Goal: Task Accomplishment & Management: Complete application form

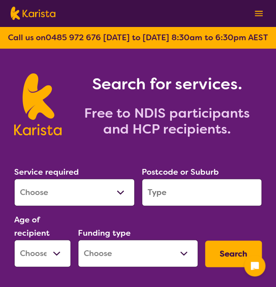
select select "[MEDICAL_DATA]"
click at [14, 179] on select "Allied Health Assistant Assessment ([MEDICAL_DATA] or [MEDICAL_DATA]) Behaviour…" at bounding box center [74, 192] width 120 height 27
click at [167, 182] on input "search" at bounding box center [202, 192] width 120 height 27
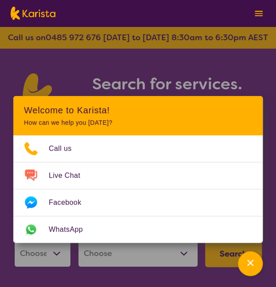
click at [207, 56] on section "Search for services. Free to NDIS participants and HCP recipients." at bounding box center [138, 95] width 276 height 92
click at [248, 262] on icon "Channel Menu" at bounding box center [250, 262] width 9 height 9
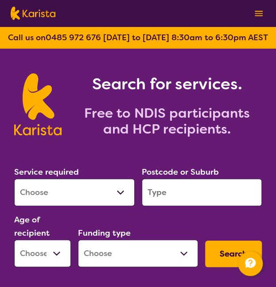
click at [200, 194] on input "search" at bounding box center [202, 192] width 120 height 27
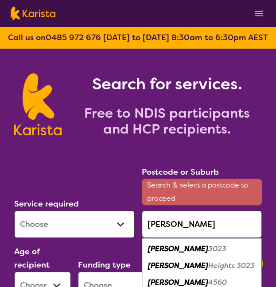
click at [199, 251] on div "[PERSON_NAME] 3023" at bounding box center [201, 249] width 111 height 17
type input "3023"
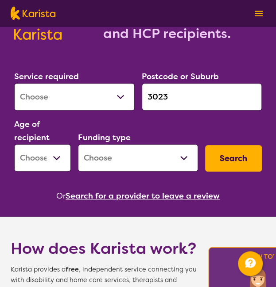
scroll to position [97, 0]
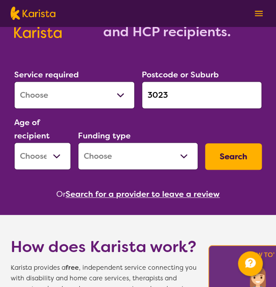
click at [142, 154] on select "Home Care Package (HCP) National Disability Insurance Scheme (NDIS) I don't know" at bounding box center [138, 155] width 120 height 27
select select "NDIS"
click at [78, 142] on select "Home Care Package (HCP) National Disability Insurance Scheme (NDIS) I don't know" at bounding box center [138, 155] width 120 height 27
click at [62, 157] on select "Early Childhood - 0 to 9 Child - 10 to 11 Adolescent - 12 to 17 Adult - 18 to 6…" at bounding box center [42, 155] width 57 height 27
select select "CH"
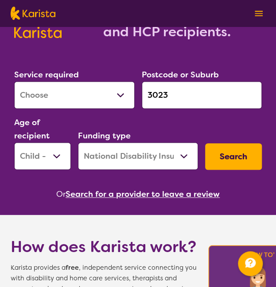
click at [14, 142] on select "Early Childhood - 0 to 9 Child - 10 to 11 Adolescent - 12 to 17 Adult - 18 to 6…" at bounding box center [42, 155] width 57 height 27
click at [60, 160] on select "Early Childhood - 0 to 9 Child - 10 to 11 Adolescent - 12 to 17 Adult - 18 to 6…" at bounding box center [42, 155] width 57 height 27
click at [14, 142] on select "Early Childhood - 0 to 9 Child - 10 to 11 Adolescent - 12 to 17 Adult - 18 to 6…" at bounding box center [42, 155] width 57 height 27
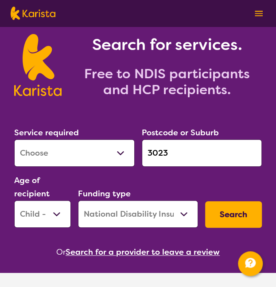
scroll to position [39, 0]
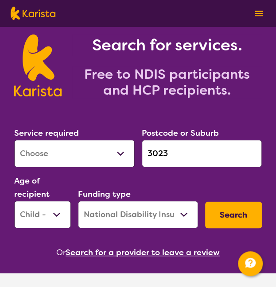
click at [246, 214] on button "Search" at bounding box center [233, 215] width 57 height 27
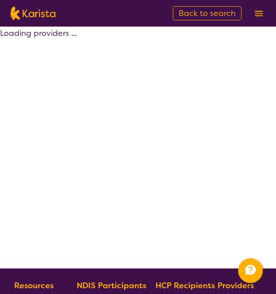
select select "by_score"
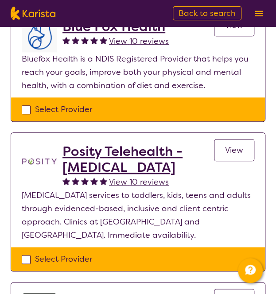
scroll to position [182, 0]
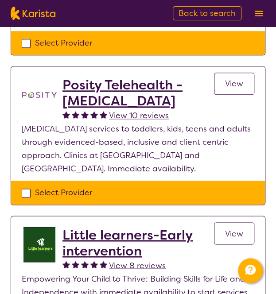
click at [30, 194] on div "Select Provider" at bounding box center [138, 192] width 232 height 13
checkbox input "true"
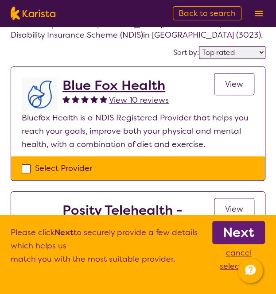
scroll to position [57, 0]
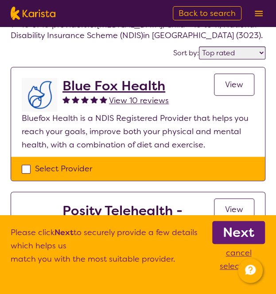
click at [24, 169] on div "Select Provider" at bounding box center [138, 168] width 232 height 13
checkbox input "true"
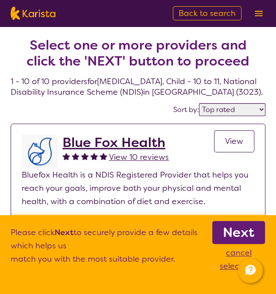
click at [249, 231] on b "Next" at bounding box center [238, 232] width 31 height 18
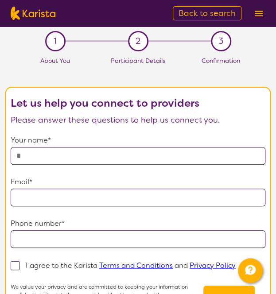
click at [100, 157] on input "text" at bounding box center [138, 156] width 254 height 18
type input "**********"
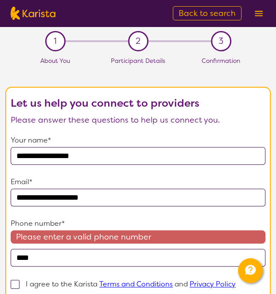
type input "**********"
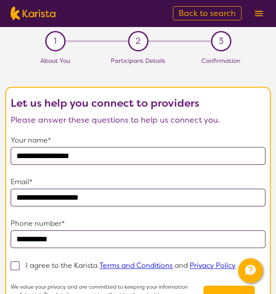
click at [17, 264] on span at bounding box center [15, 265] width 9 height 9
click at [235, 264] on input "I agree to the Karista Terms and Conditions and Privacy Policy" at bounding box center [238, 265] width 6 height 6
checkbox input "true"
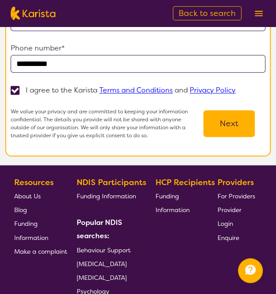
scroll to position [202, 0]
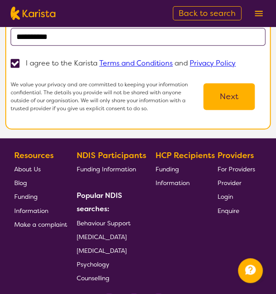
click at [223, 92] on button "Next" at bounding box center [228, 96] width 51 height 27
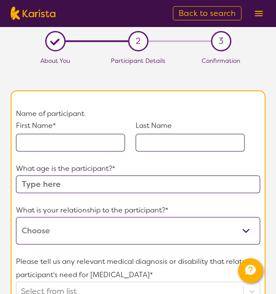
click at [98, 135] on input "text" at bounding box center [70, 143] width 109 height 18
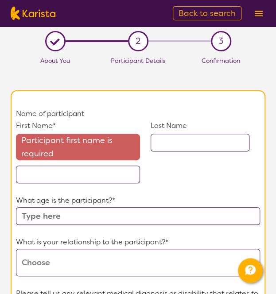
click at [48, 175] on input "text" at bounding box center [78, 174] width 124 height 18
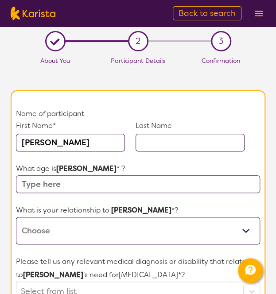
type input "[PERSON_NAME]"
type input "m"
type input "[PERSON_NAME]"
type input "10"
click at [49, 223] on select "This request is for myself I am their parent I am their child I am their spouse…" at bounding box center [138, 230] width 244 height 27
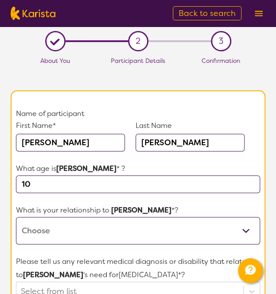
select select "I am their Support Coordinator"
click at [16, 217] on select "This request is for myself I am their parent I am their child I am their spouse…" at bounding box center [138, 230] width 244 height 27
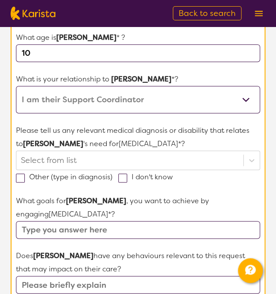
scroll to position [132, 0]
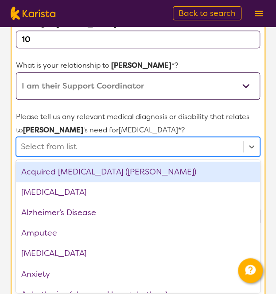
click at [79, 156] on div "option Acquired [MEDICAL_DATA] (ABI) focused, 1 of 75. 75 results available. Us…" at bounding box center [138, 146] width 244 height 19
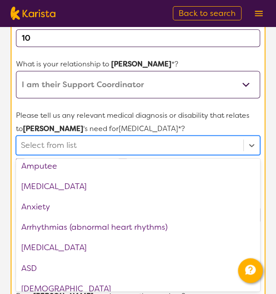
scroll to position [66, 0]
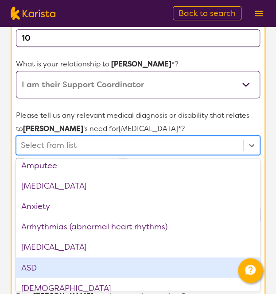
click at [54, 271] on div "ASD" at bounding box center [138, 267] width 244 height 20
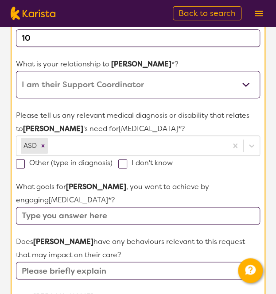
click at [191, 115] on p "Please tell us any relevant medical diagnosis or disability that relates to [PE…" at bounding box center [138, 122] width 244 height 27
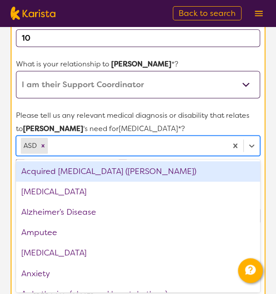
click at [202, 146] on div at bounding box center [136, 145] width 173 height 15
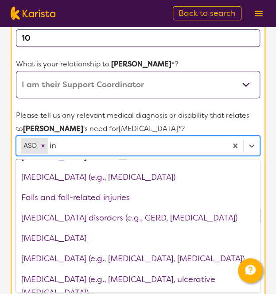
scroll to position [0, 0]
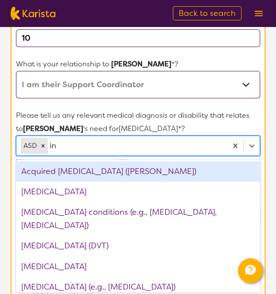
type input "int"
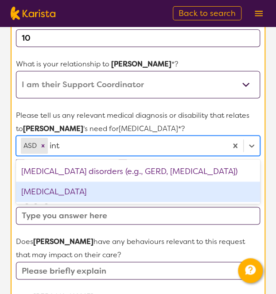
click at [104, 199] on div "[MEDICAL_DATA]" at bounding box center [138, 191] width 244 height 20
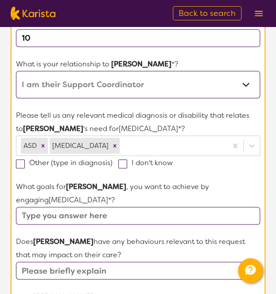
click at [175, 111] on p "Please tell us any relevant medical diagnosis or disability that relates to [PE…" at bounding box center [138, 122] width 244 height 27
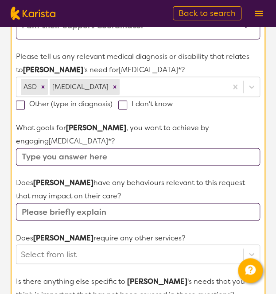
scroll to position [205, 0]
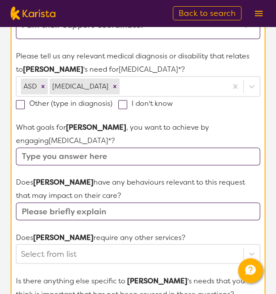
click at [110, 156] on input "text" at bounding box center [138, 156] width 244 height 18
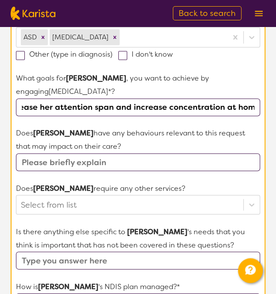
scroll to position [255, 0]
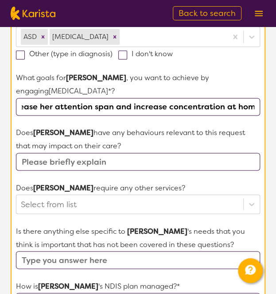
type input "increase core strength and fine motor skills, learn a routine and independence,…"
click at [74, 160] on input "text" at bounding box center [138, 162] width 244 height 18
click at [43, 162] on input "text" at bounding box center [138, 162] width 244 height 18
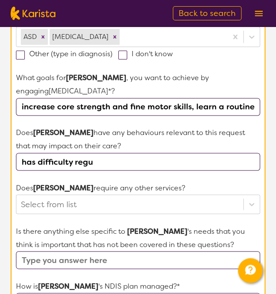
click at [75, 100] on input "increase core strength and fine motor skills, learn a routine and independence,…" at bounding box center [138, 107] width 244 height 18
click at [99, 164] on input "has difficulty regu" at bounding box center [138, 162] width 244 height 18
click at [103, 163] on input "has difficulty regu" at bounding box center [138, 162] width 244 height 18
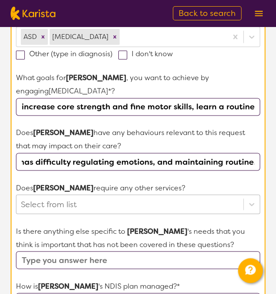
type input "has difficulty regulating emotions, and maintaining routine."
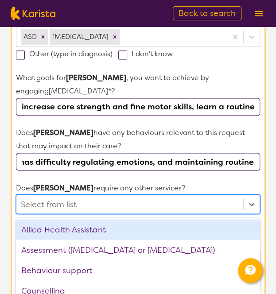
scroll to position [0, 0]
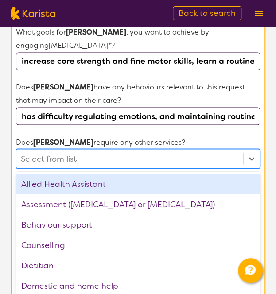
click at [129, 168] on div "option Allied Health Assistant focused, 1 of 21. 21 results available. Use Up a…" at bounding box center [138, 158] width 244 height 19
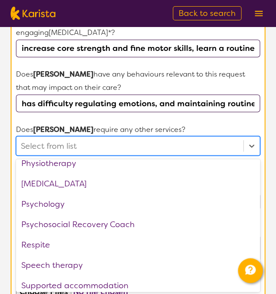
scroll to position [298, 0]
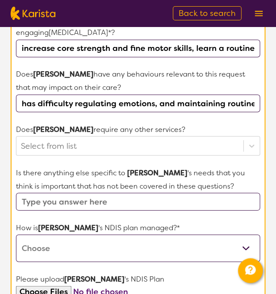
click at [183, 120] on form "Name of participant First Name* [PERSON_NAME] Last Name [PERSON_NAME] What age …" at bounding box center [138, 113] width 244 height 638
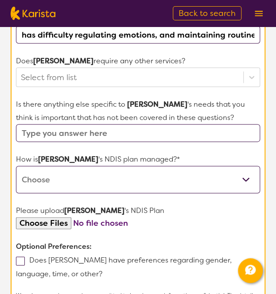
scroll to position [382, 0]
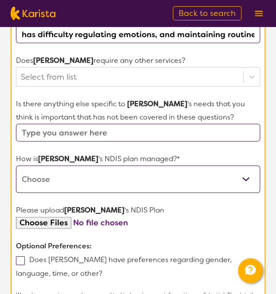
click at [161, 125] on input "text" at bounding box center [138, 132] width 244 height 18
type input "no"
click at [145, 175] on select "Self-managed NDIS plan Managed by a registered plan management provider (not th…" at bounding box center [138, 178] width 244 height 27
select select "Plan Managed"
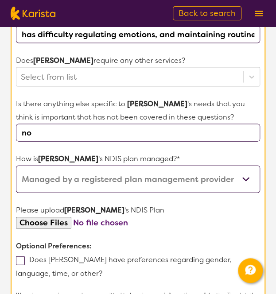
click at [16, 165] on select "Self-managed NDIS plan Managed by a registered plan management provider (not th…" at bounding box center [138, 178] width 244 height 27
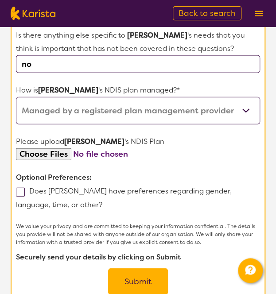
click at [22, 192] on span at bounding box center [20, 192] width 9 height 9
click at [102, 201] on input "Does [PERSON_NAME] have preferences regarding gender, language, time, or other?" at bounding box center [105, 204] width 6 height 6
checkbox input "true"
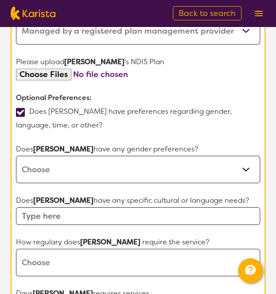
scroll to position [531, 0]
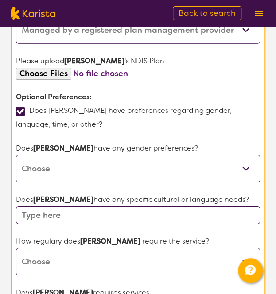
click at [77, 167] on select "[DEMOGRAPHIC_DATA] [DEMOGRAPHIC_DATA] Other No Preference" at bounding box center [138, 168] width 244 height 27
select select "[DEMOGRAPHIC_DATA]"
click at [16, 155] on select "[DEMOGRAPHIC_DATA] [DEMOGRAPHIC_DATA] Other No Preference" at bounding box center [138, 168] width 244 height 27
click at [94, 212] on input "text" at bounding box center [138, 215] width 244 height 18
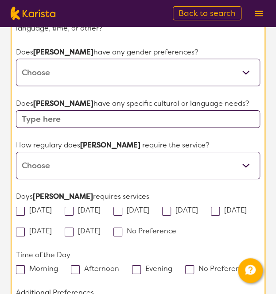
scroll to position [627, 0]
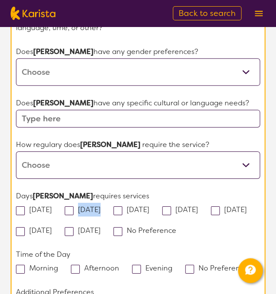
drag, startPoint x: 21, startPoint y: 207, endPoint x: 74, endPoint y: 210, distance: 52.7
click at [74, 210] on div "[DATE] [DATE] [DATE] [DATE] [DATE] [DATE] [DATE] No Preference" at bounding box center [138, 220] width 244 height 35
click at [73, 210] on span at bounding box center [69, 210] width 9 height 9
click at [100, 210] on input "[DATE]" at bounding box center [103, 209] width 6 height 6
checkbox input "true"
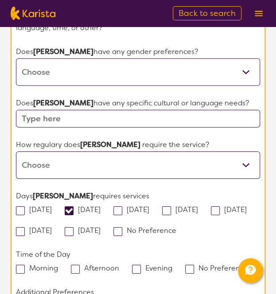
click at [21, 208] on span at bounding box center [20, 210] width 9 height 9
click at [52, 208] on input "[DATE]" at bounding box center [55, 209] width 6 height 6
checkbox input "true"
click at [122, 232] on span at bounding box center [117, 231] width 9 height 9
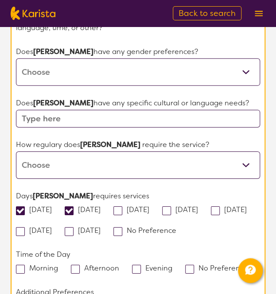
click at [177, 232] on input "No Preference" at bounding box center [179, 230] width 6 height 6
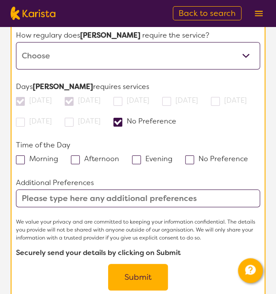
scroll to position [737, 0]
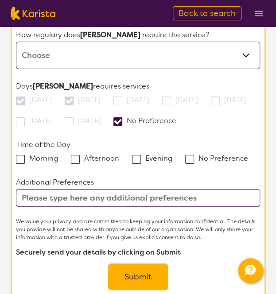
click at [122, 119] on span at bounding box center [117, 121] width 9 height 9
click at [178, 119] on input "No Preference" at bounding box center [179, 120] width 6 height 6
checkbox input "false"
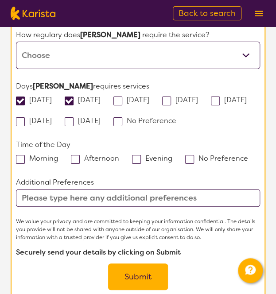
click at [73, 99] on span at bounding box center [69, 100] width 9 height 9
click at [100, 99] on input "[DATE]" at bounding box center [103, 99] width 6 height 6
checkbox input "false"
click at [19, 96] on span at bounding box center [20, 100] width 9 height 9
click at [52, 96] on input "[DATE]" at bounding box center [55, 99] width 6 height 6
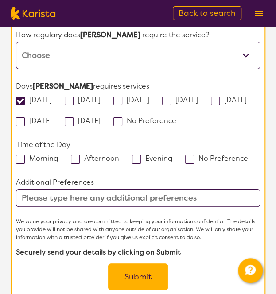
checkbox input "false"
click at [122, 117] on span at bounding box center [117, 121] width 9 height 9
click at [176, 117] on input "No Preference" at bounding box center [179, 120] width 6 height 6
checkbox input "true"
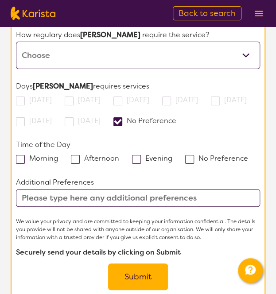
click at [189, 159] on span at bounding box center [189, 159] width 9 height 9
click at [248, 159] on input "No Preference" at bounding box center [251, 158] width 6 height 6
checkbox input "true"
click at [93, 197] on input "text" at bounding box center [138, 198] width 244 height 18
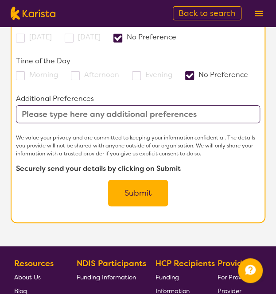
scroll to position [822, 0]
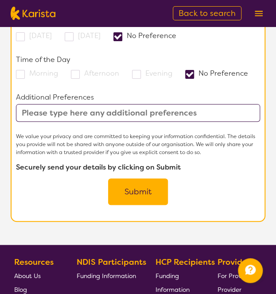
click at [137, 178] on button "Submit" at bounding box center [138, 191] width 60 height 27
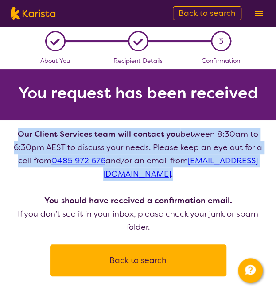
drag, startPoint x: 219, startPoint y: 175, endPoint x: 11, endPoint y: 128, distance: 213.1
click at [11, 128] on p "Our Client Services team will contact you between 8:30am to 6:30pm AEST to disc…" at bounding box center [138, 180] width 254 height 106
copy p "Our Client Services team will contact you between 8:30am to 6:30pm AEST to disc…"
click at [36, 173] on p "Our Client Services team will contact you between 8:30am to 6:30pm AEST to disc…" at bounding box center [138, 180] width 254 height 106
